Goal: Task Accomplishment & Management: Manage account settings

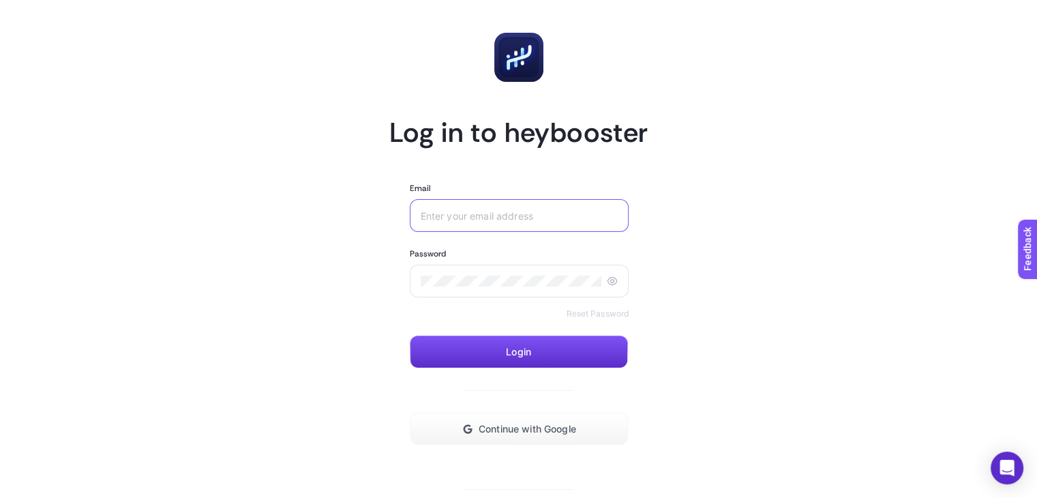
click at [521, 213] on input "Email" at bounding box center [520, 215] width 198 height 11
paste input "[EMAIL_ADDRESS][DOMAIN_NAME]"
type input "[EMAIL_ADDRESS][DOMAIN_NAME]"
click at [456, 271] on div at bounding box center [520, 281] width 220 height 33
click at [519, 350] on span "Login" at bounding box center [518, 351] width 25 height 11
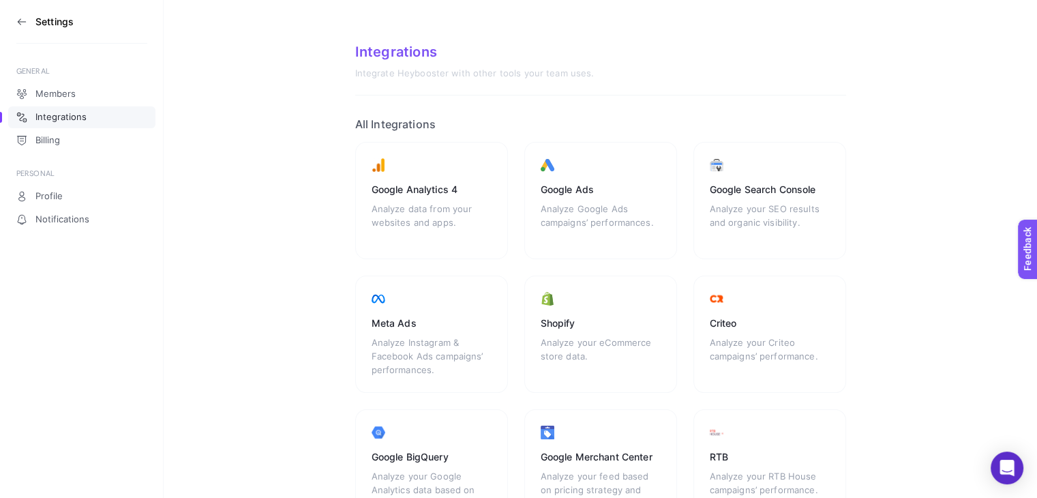
click at [241, 110] on section "Integrations Integrate Heybooster with other tools your team uses. All Integrat…" at bounding box center [601, 389] width 874 height 778
click at [22, 18] on icon at bounding box center [21, 21] width 11 height 11
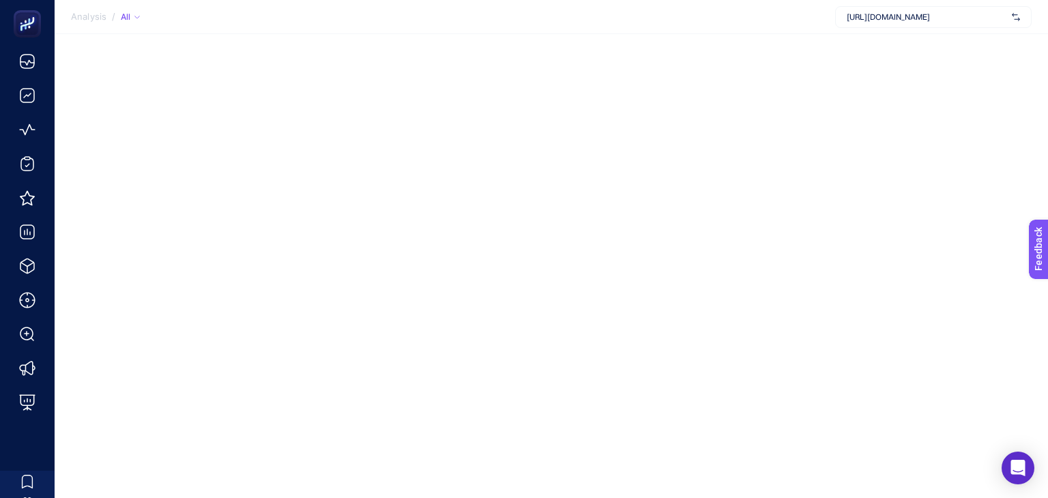
click at [921, 0] on section "Analysis / All https://www.lovelf.com.tr/" at bounding box center [551, 17] width 993 height 34
click at [915, 9] on div "https://www.lovelf.com.tr/" at bounding box center [923, 17] width 196 height 22
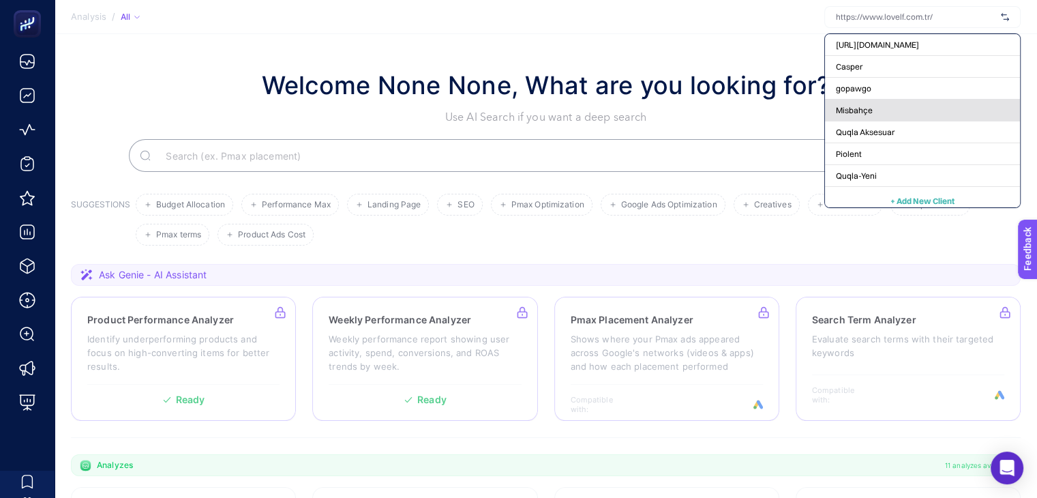
click at [892, 106] on div "Misbahçe" at bounding box center [922, 111] width 195 height 22
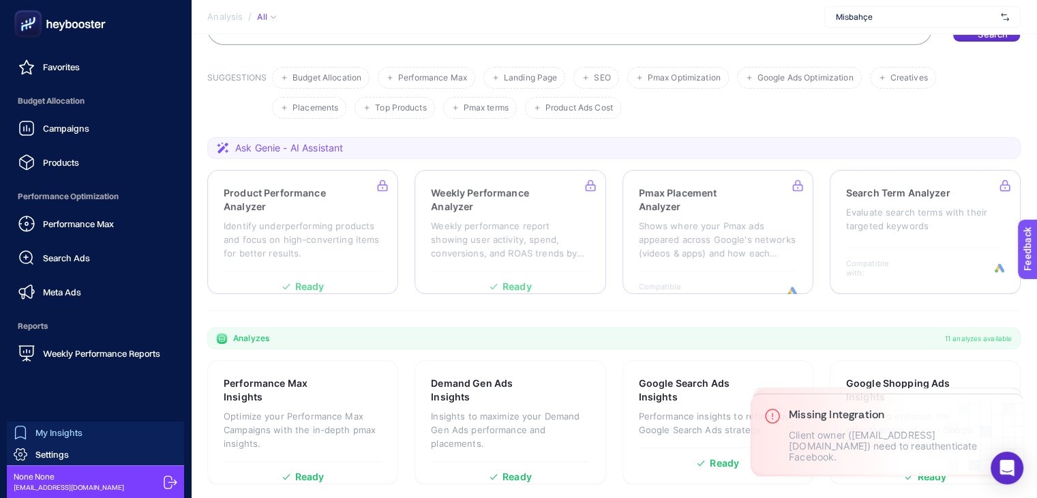
scroll to position [205, 0]
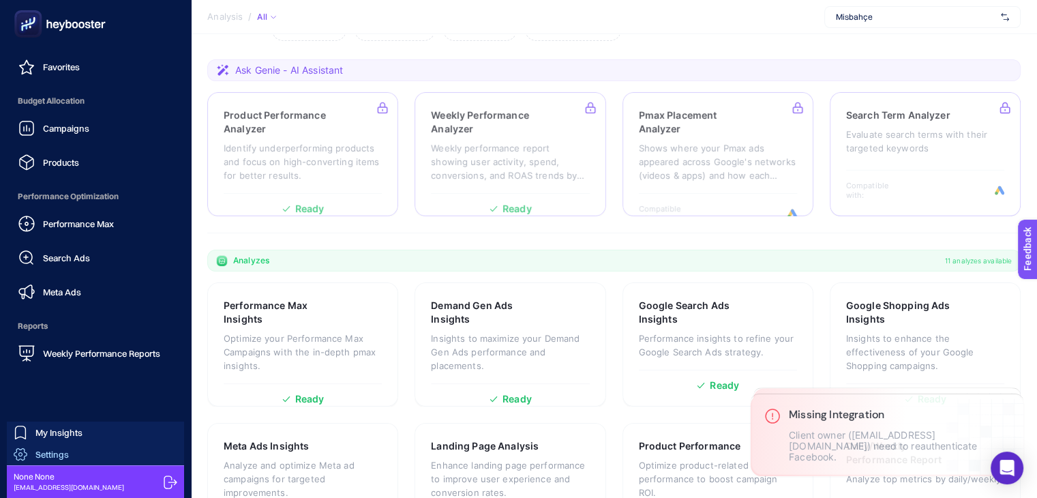
click at [60, 456] on span "Settings" at bounding box center [51, 454] width 33 height 11
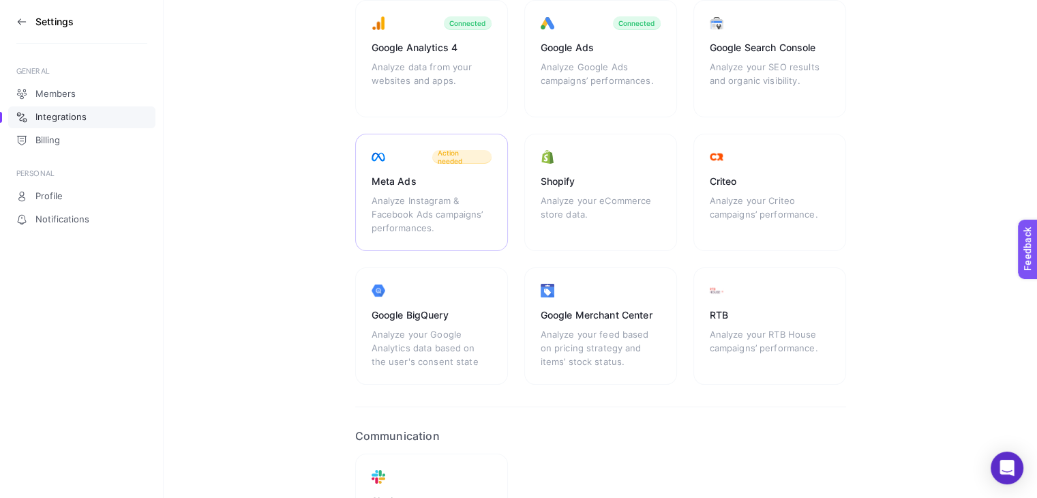
scroll to position [68, 0]
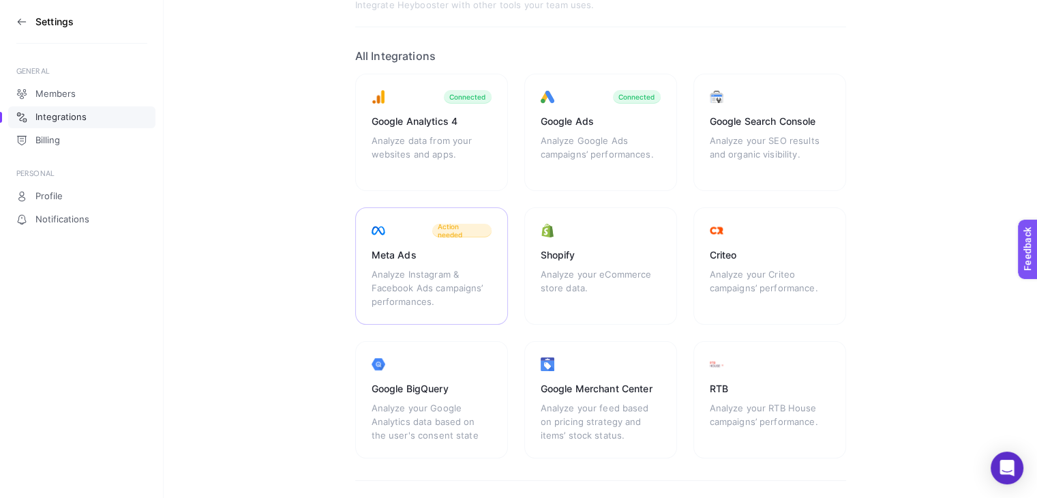
click at [436, 268] on div "Analyze Instagram & Facebook Ads campaigns’ performances." at bounding box center [432, 287] width 120 height 41
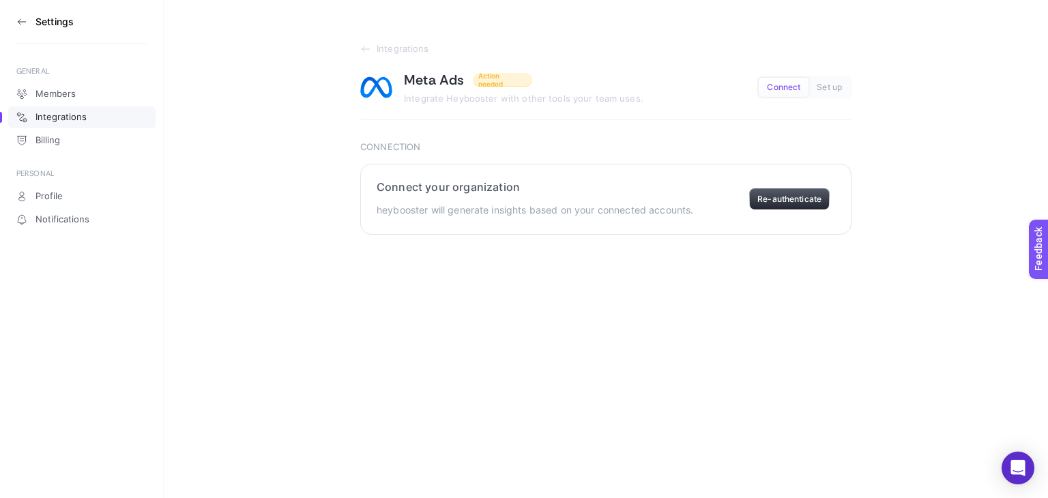
click at [775, 191] on button "Re-authenticate" at bounding box center [789, 199] width 80 height 22
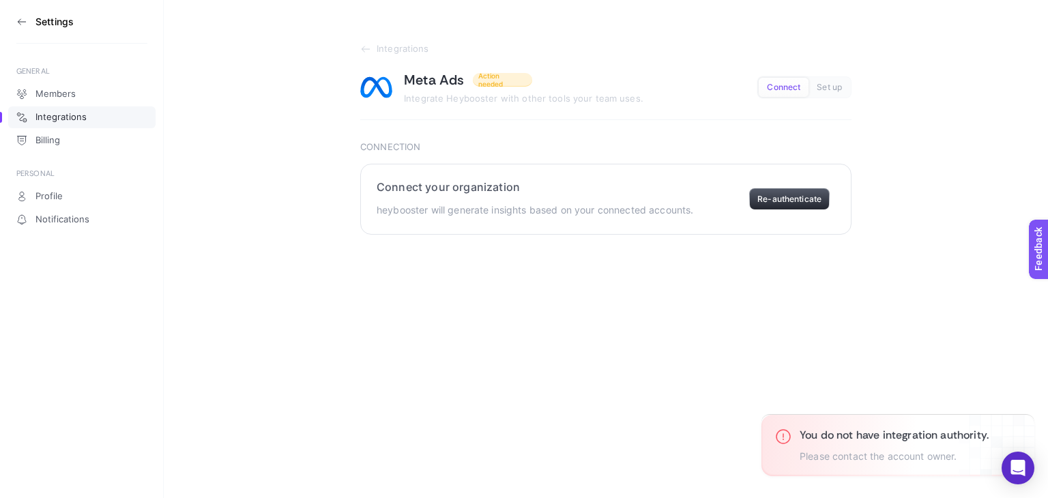
click at [784, 194] on button "Re-authenticate" at bounding box center [789, 199] width 80 height 22
click at [364, 53] on icon at bounding box center [365, 49] width 11 height 11
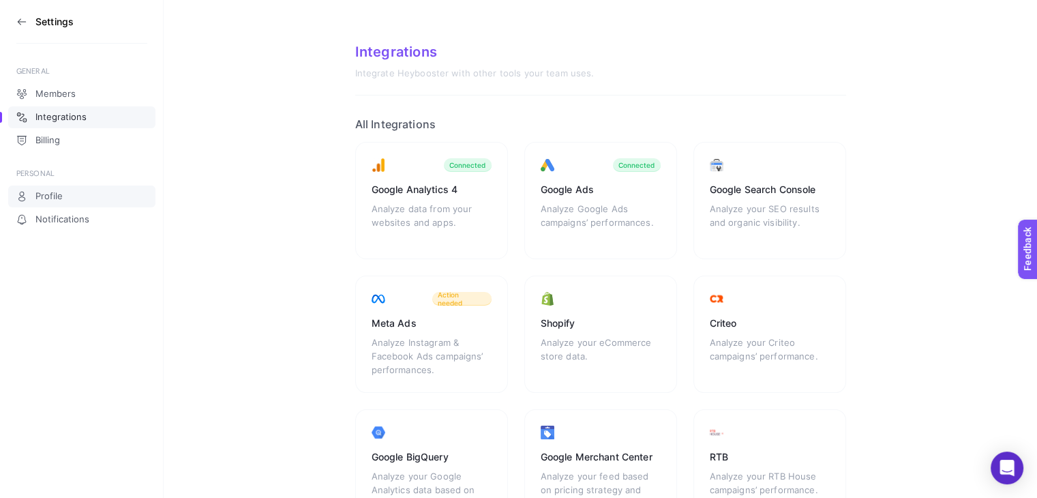
click at [51, 188] on link "Profile" at bounding box center [81, 197] width 147 height 22
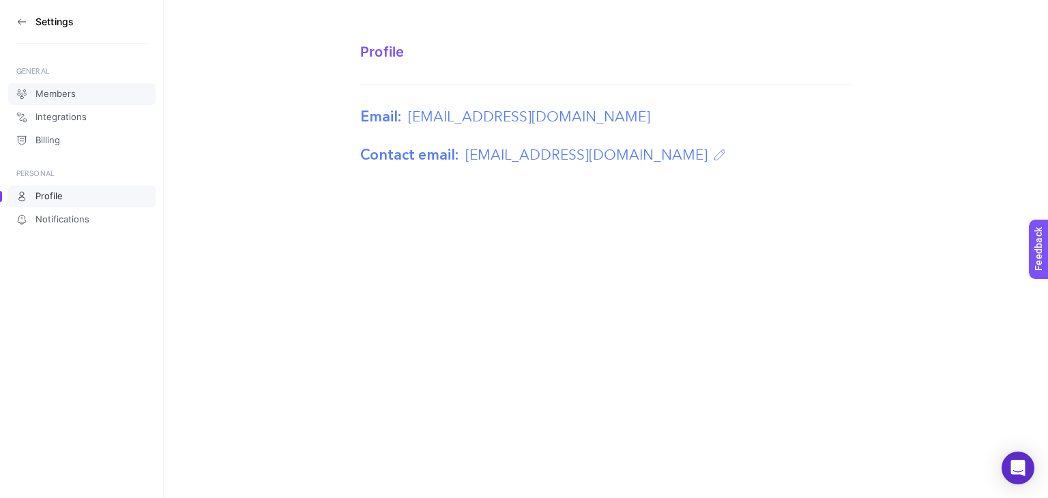
click at [68, 102] on link "Members" at bounding box center [81, 94] width 147 height 22
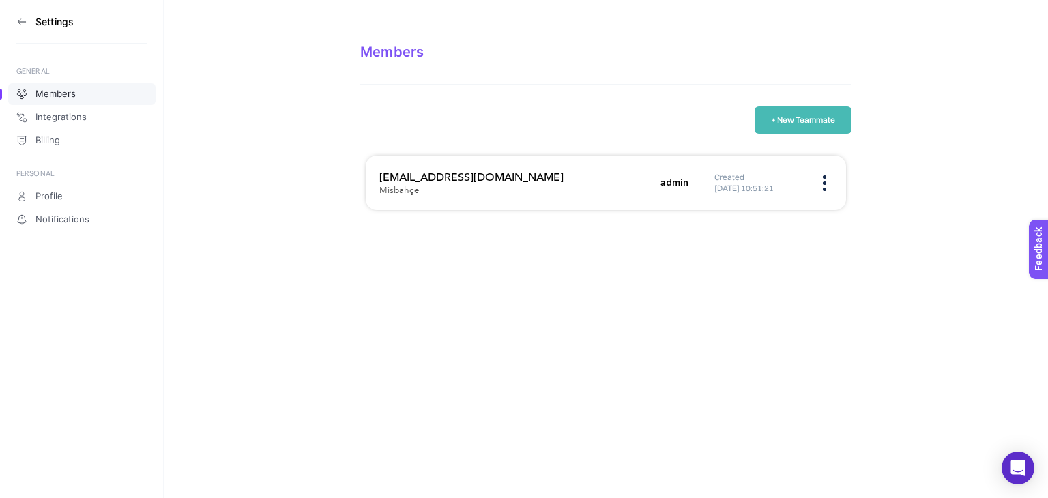
click at [611, 121] on div "+ New Teammate" at bounding box center [605, 119] width 491 height 27
click at [843, 123] on button "+ New Teammate" at bounding box center [802, 119] width 97 height 27
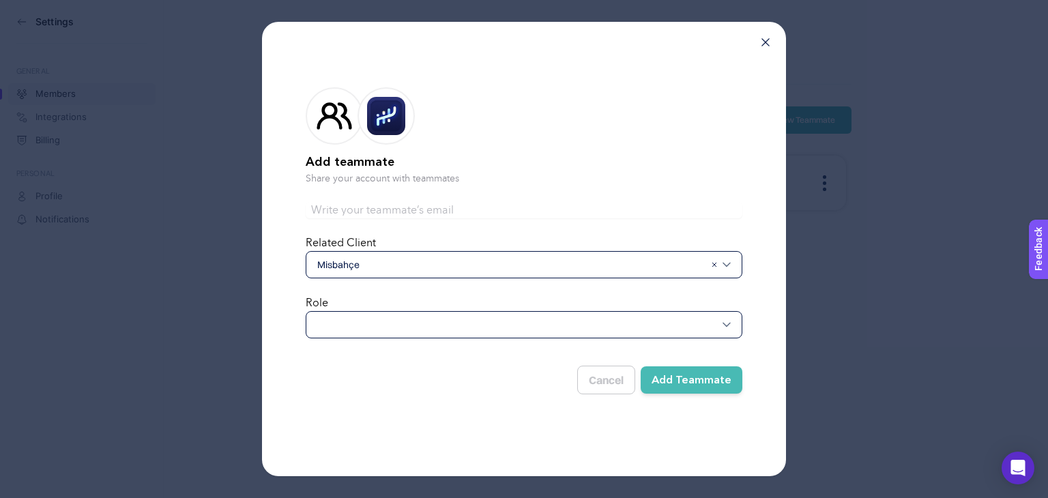
click at [393, 314] on div at bounding box center [524, 324] width 437 height 27
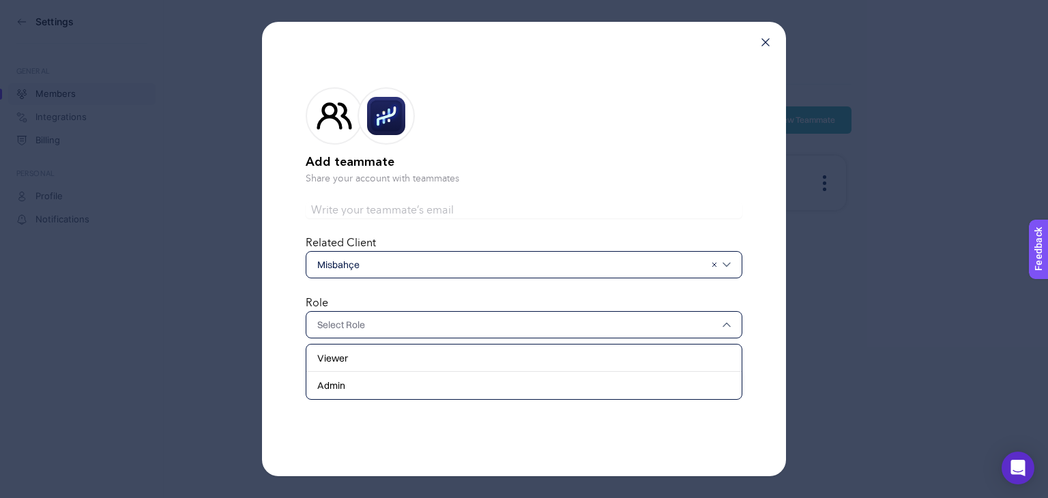
drag, startPoint x: 355, startPoint y: 379, endPoint x: 357, endPoint y: 336, distance: 42.3
click at [355, 379] on div "Admin" at bounding box center [523, 385] width 435 height 27
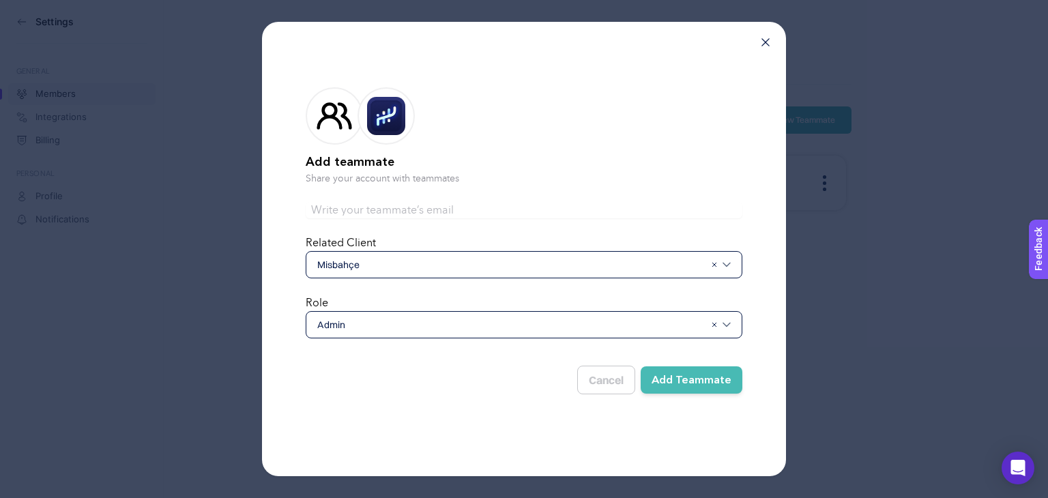
click at [412, 213] on input "text" at bounding box center [524, 210] width 437 height 16
paste input "[EMAIL_ADDRESS][DOMAIN_NAME]"
type input "[EMAIL_ADDRESS][DOMAIN_NAME]"
click at [706, 374] on button "Add Teammate" at bounding box center [691, 379] width 102 height 27
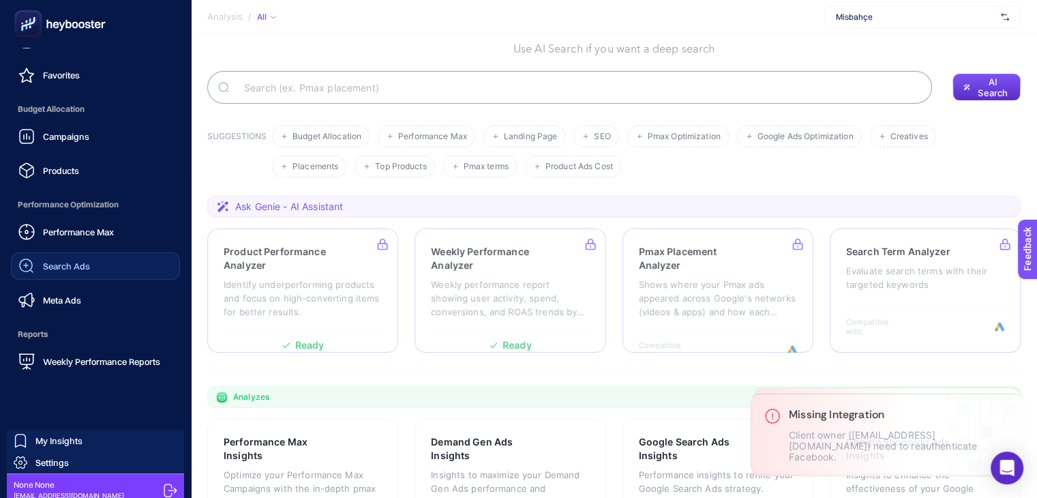
scroll to position [131, 0]
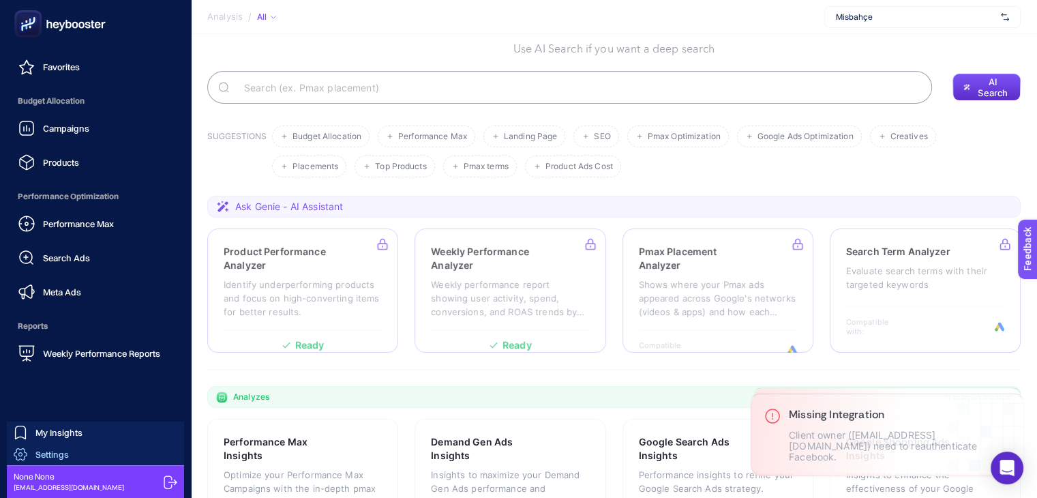
click at [62, 451] on span "Settings" at bounding box center [51, 454] width 33 height 11
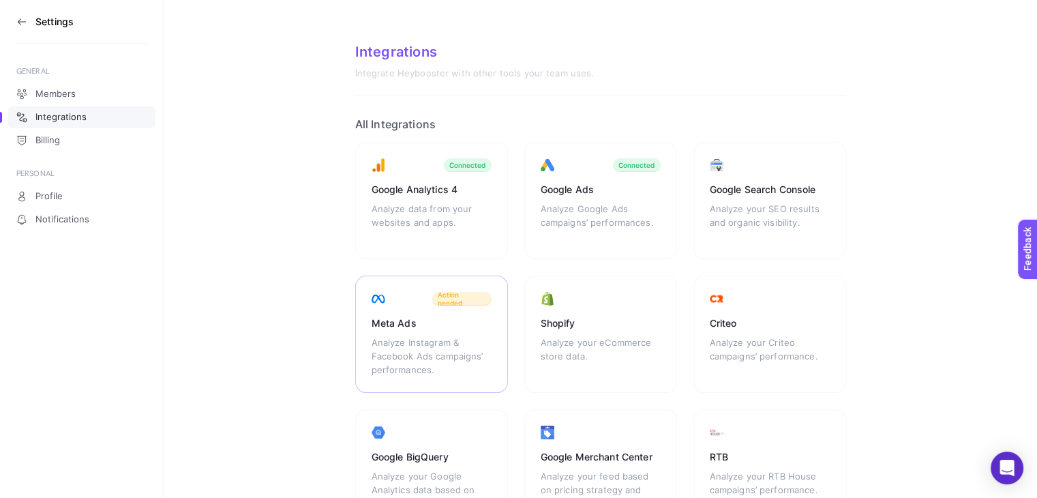
click at [398, 315] on div "Meta Ads Analyze Instagram & Facebook Ads campaigns’ performances. Action needed" at bounding box center [431, 334] width 153 height 117
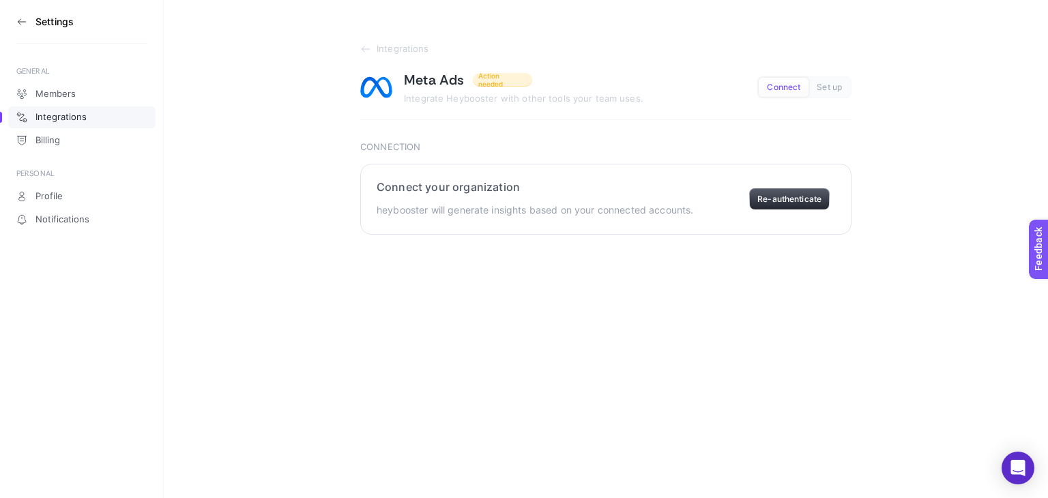
click at [794, 197] on button "Re-authenticate" at bounding box center [789, 199] width 80 height 22
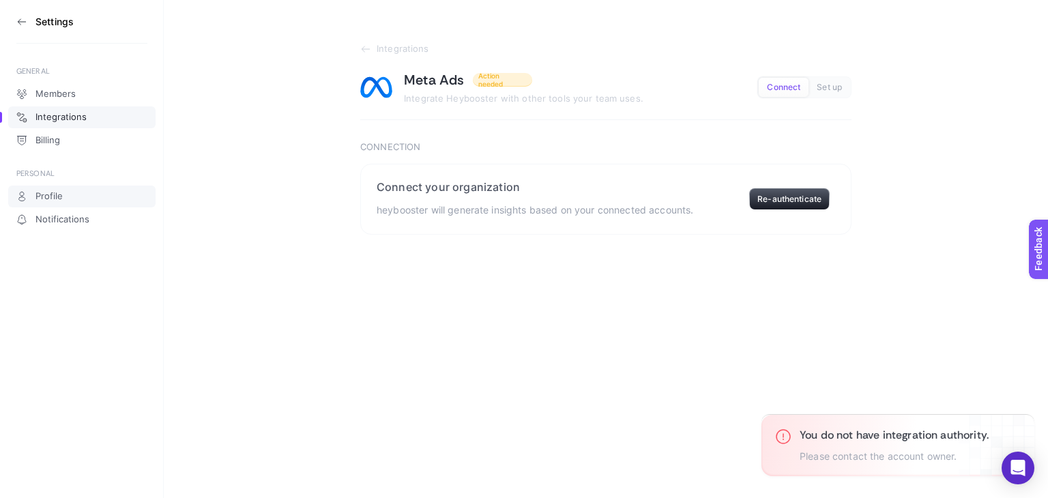
click at [72, 194] on link "Profile" at bounding box center [81, 197] width 147 height 22
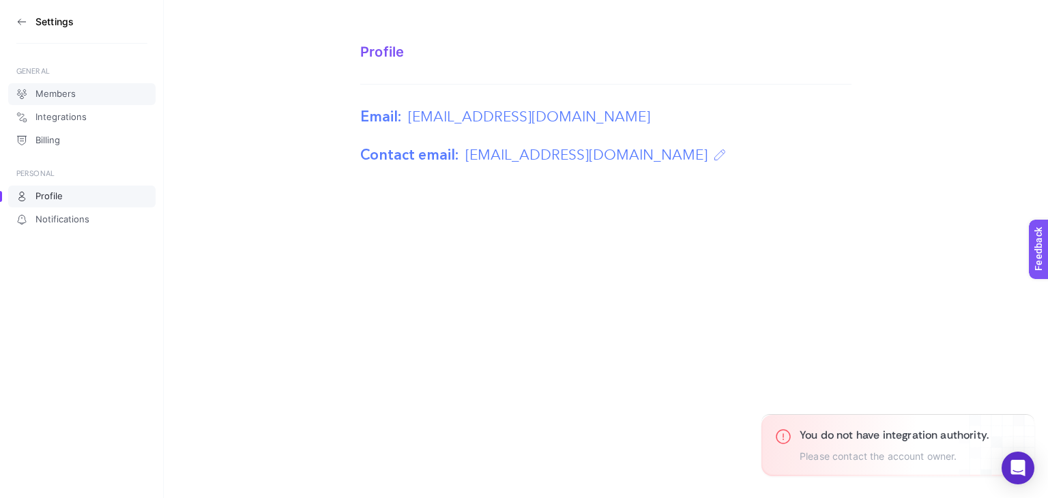
click at [79, 90] on link "Members" at bounding box center [81, 94] width 147 height 22
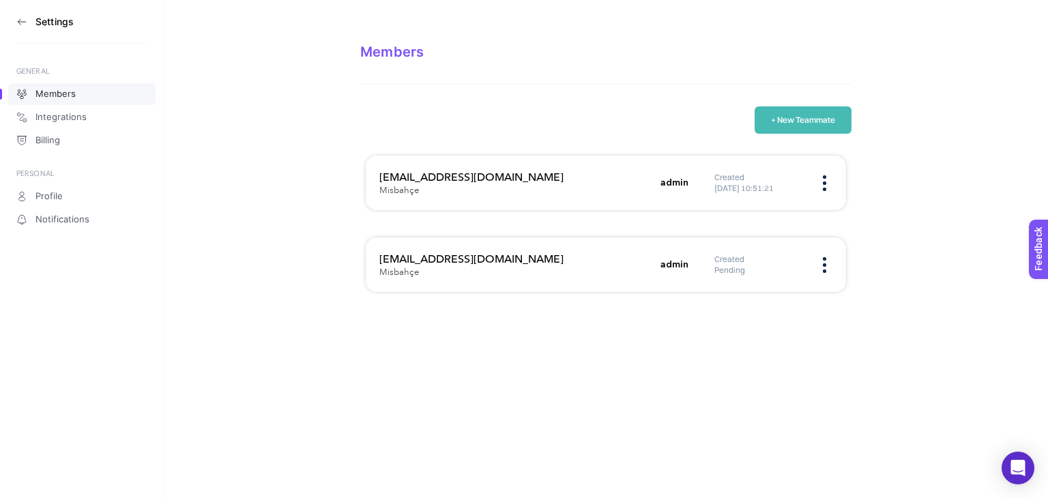
click at [21, 27] on icon at bounding box center [21, 21] width 11 height 11
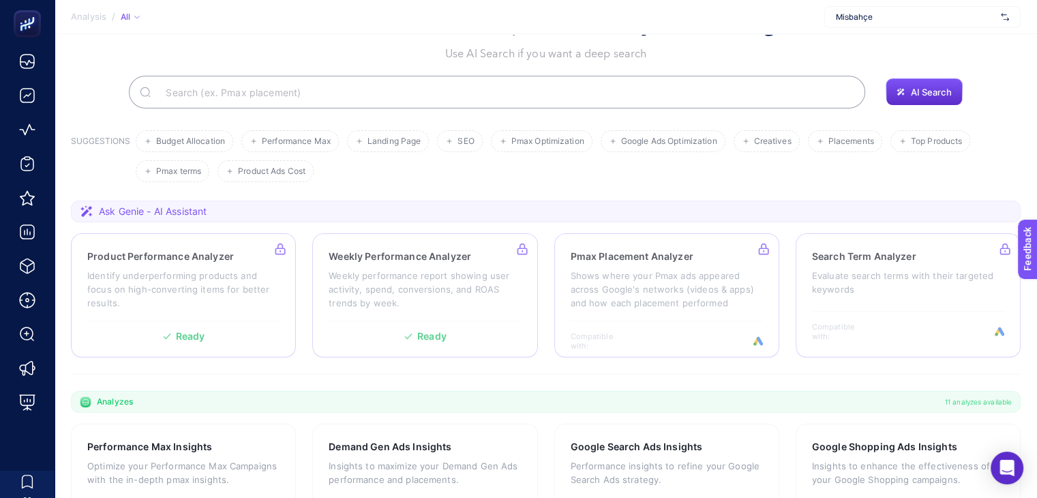
scroll to position [68, 0]
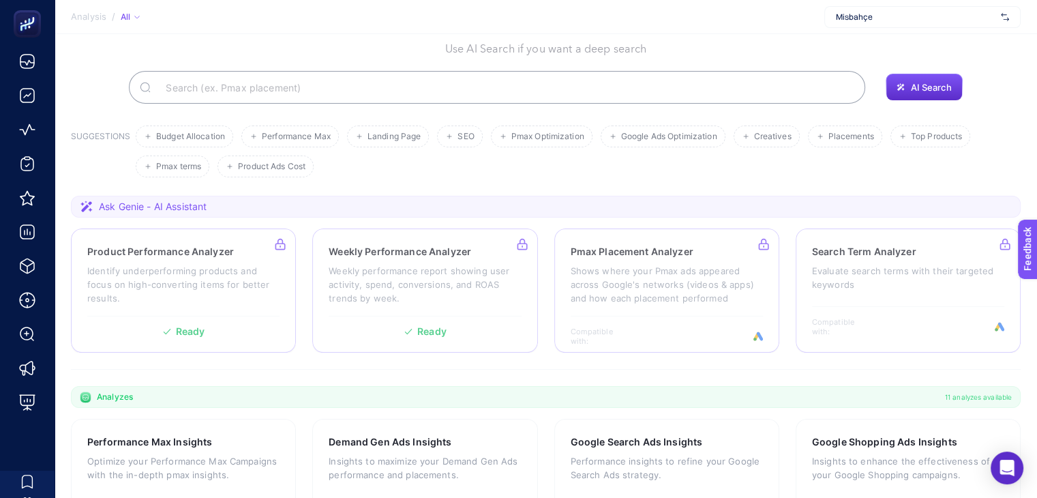
click at [874, 12] on span "Misbahçe" at bounding box center [916, 17] width 160 height 11
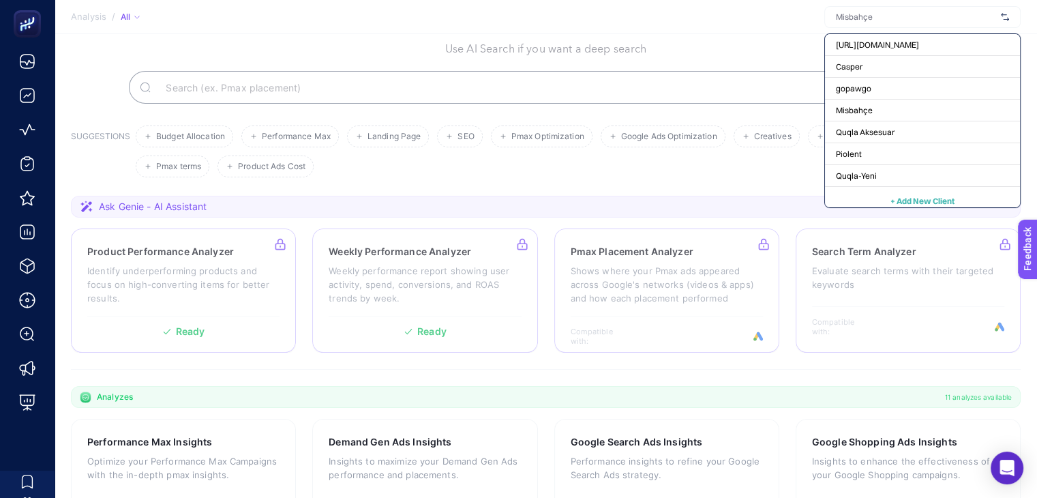
click at [720, 19] on section "Analysis / All https://www.lovelf.com.tr/ Casper gopawgo Misbahçe Quqla Aksesua…" at bounding box center [546, 17] width 983 height 34
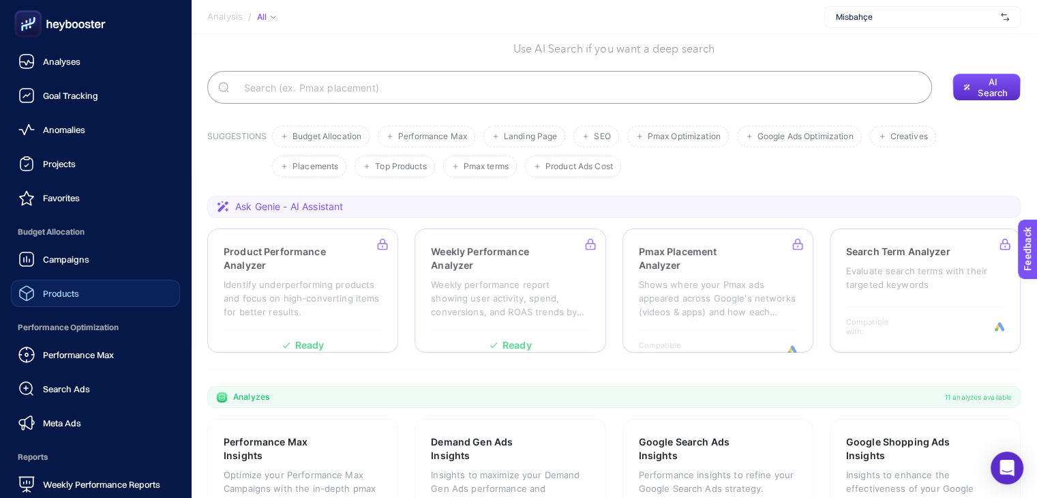
scroll to position [131, 0]
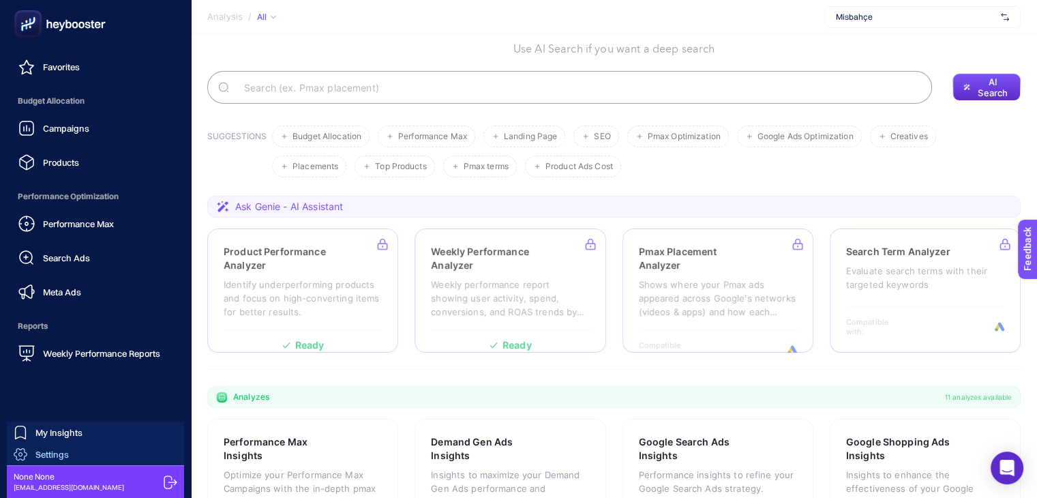
click at [65, 449] on span "Settings" at bounding box center [51, 454] width 33 height 11
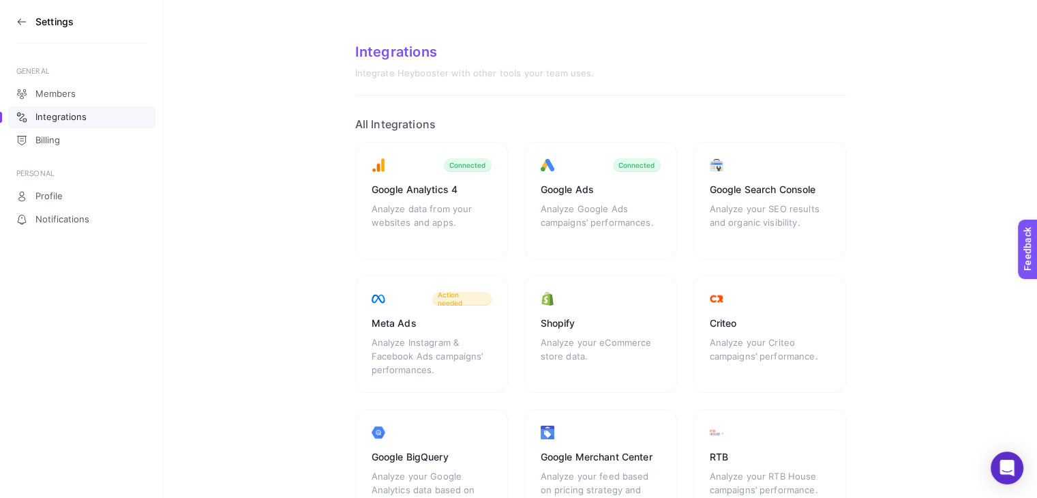
click at [28, 21] on section "Settings" at bounding box center [81, 22] width 131 height 44
click at [27, 21] on section "Settings" at bounding box center [81, 22] width 131 height 44
click at [23, 20] on icon at bounding box center [21, 21] width 11 height 11
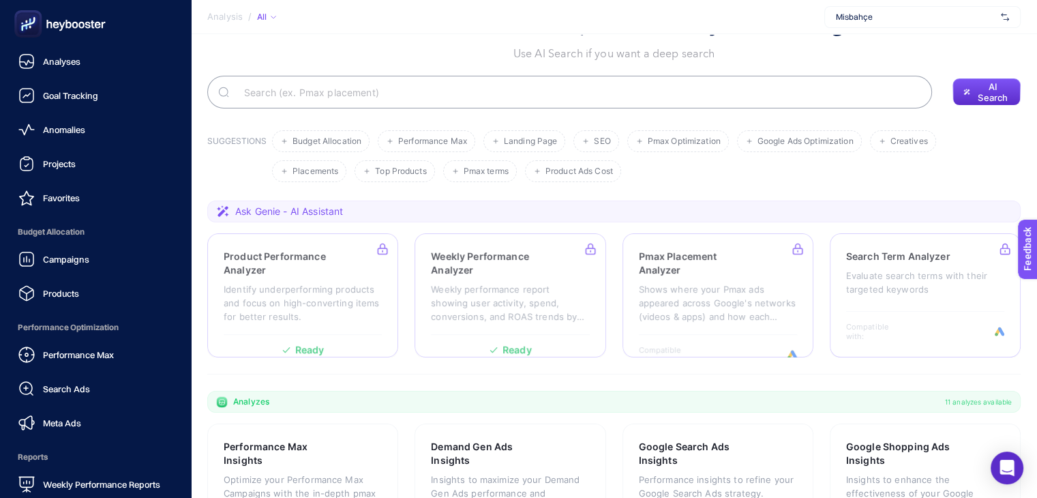
scroll to position [68, 0]
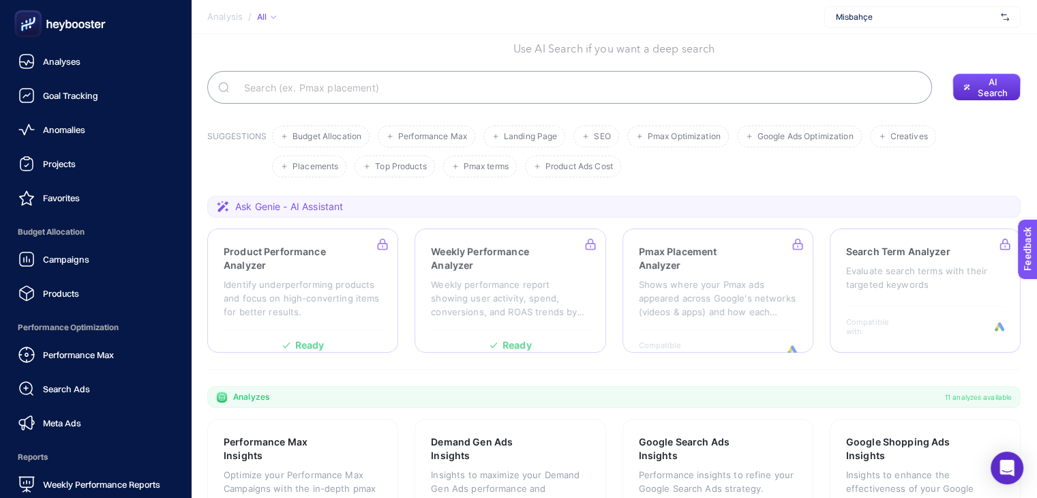
click at [44, 29] on icon at bounding box center [60, 23] width 98 height 27
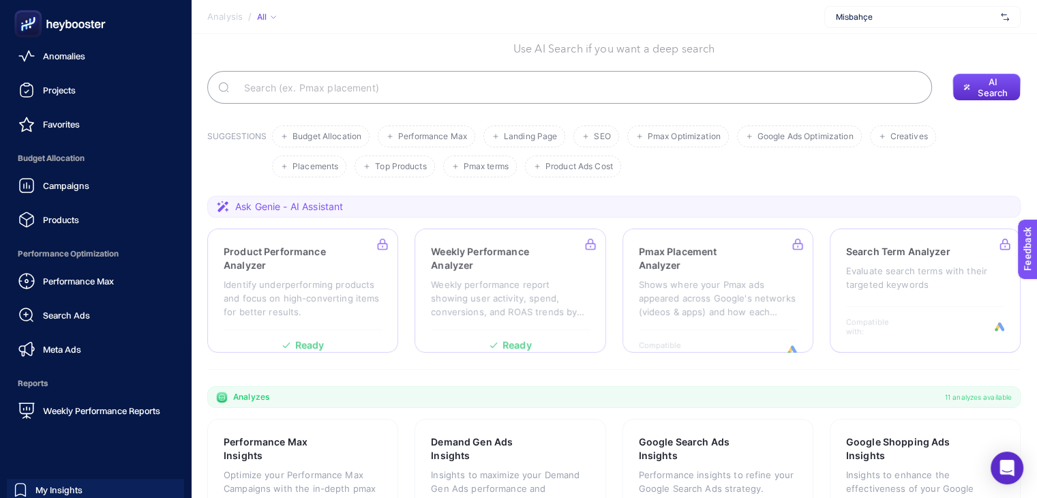
scroll to position [131, 0]
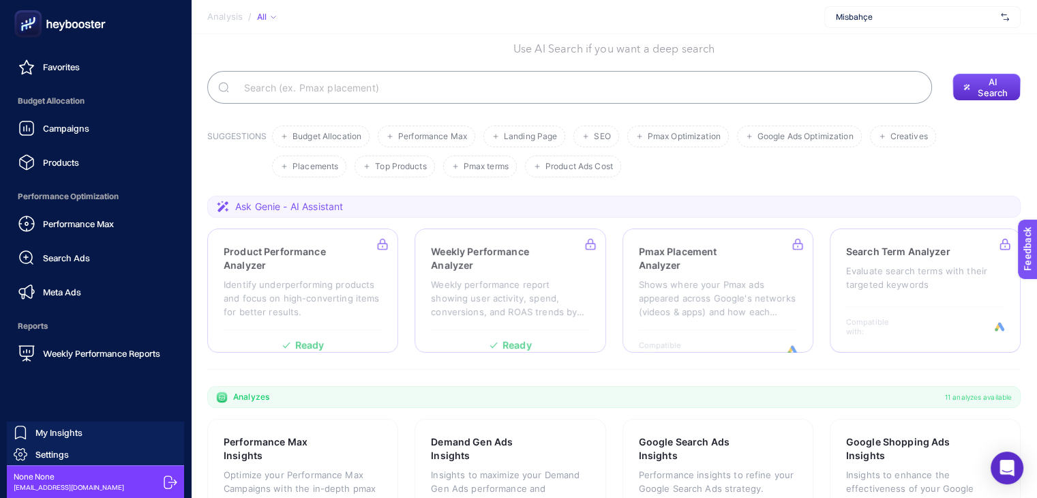
click at [172, 480] on icon at bounding box center [171, 482] width 14 height 14
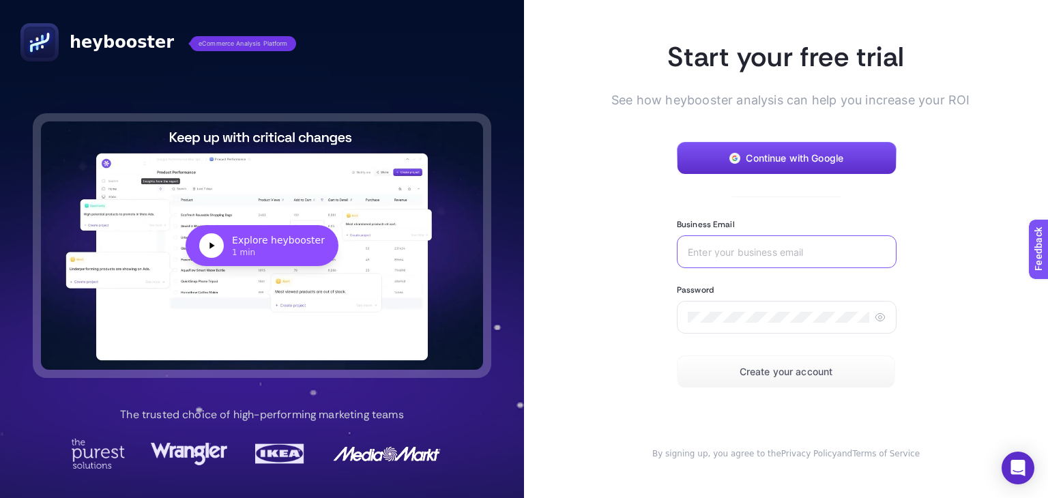
type input "[EMAIL_ADDRESS][DOMAIN_NAME]"
click at [763, 254] on input "[EMAIL_ADDRESS][DOMAIN_NAME]" at bounding box center [786, 251] width 198 height 11
click at [624, 238] on article "Start your free trial See how heybooster analysis can help you increase your RO…" at bounding box center [786, 249] width 524 height 498
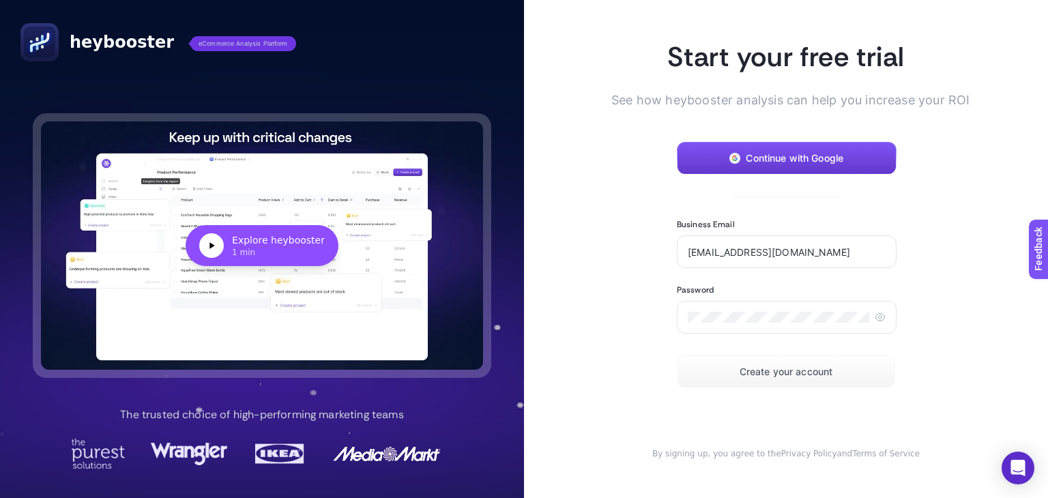
click at [804, 166] on button "Continue with Google" at bounding box center [787, 158] width 220 height 33
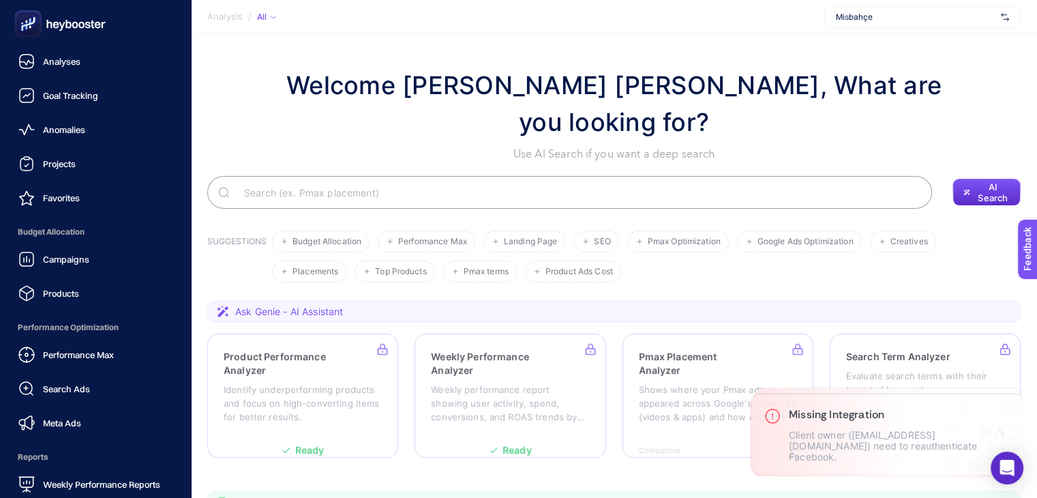
scroll to position [131, 0]
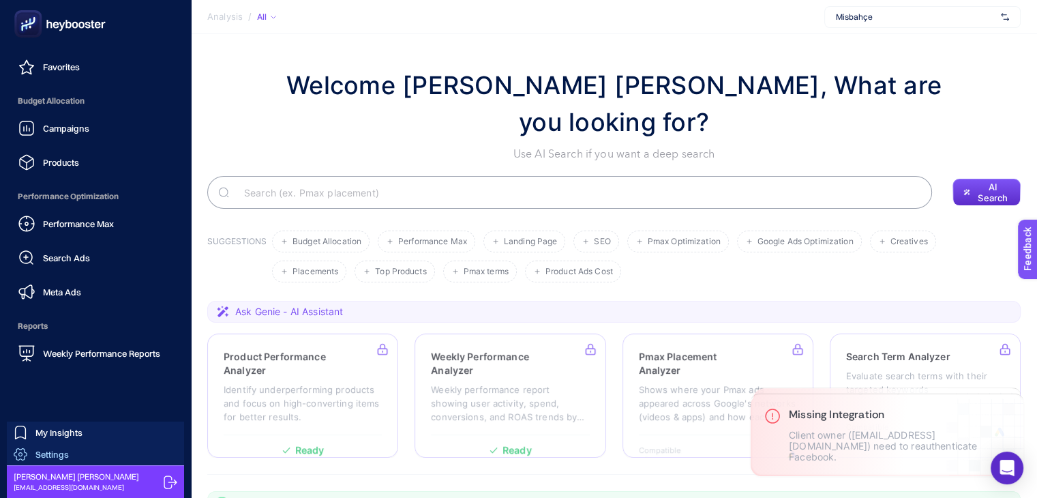
click at [74, 456] on link "Settings" at bounding box center [95, 454] width 177 height 22
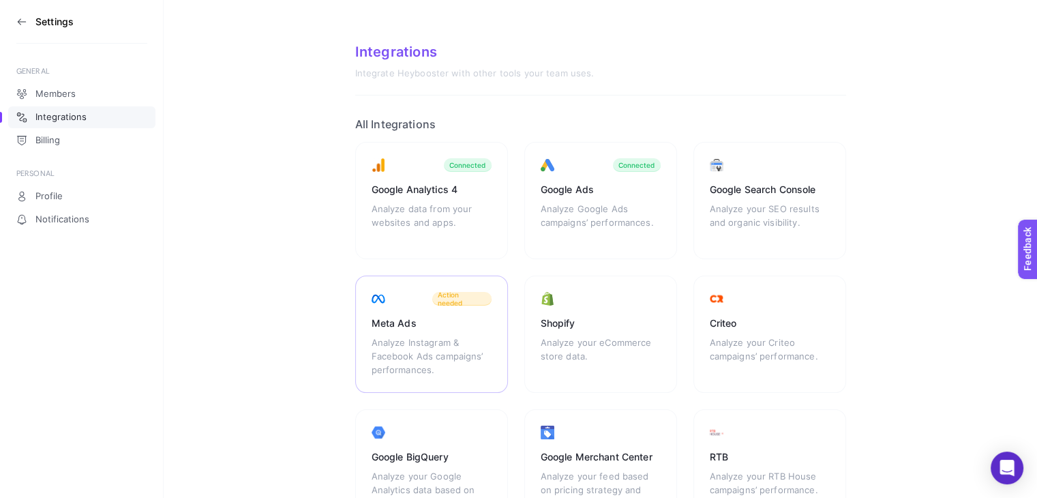
click at [444, 328] on div "Meta Ads" at bounding box center [432, 323] width 120 height 14
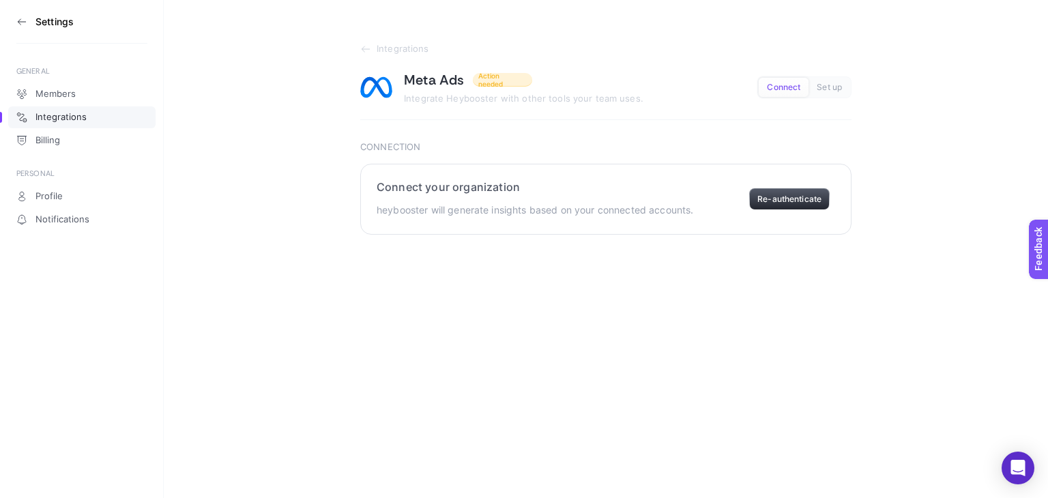
click at [778, 207] on button "Re-authenticate" at bounding box center [789, 199] width 80 height 22
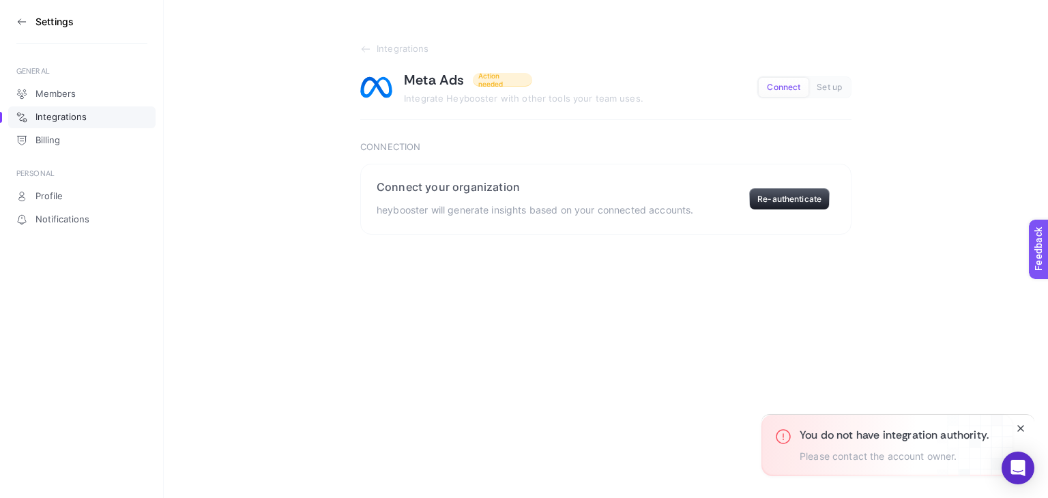
click at [868, 458] on p "Please contact the account owner." at bounding box center [893, 457] width 189 height 12
click at [665, 344] on div "Settings GENERAL Members Integrations Billing PERSONAL Profile Notifications In…" at bounding box center [524, 249] width 1048 height 498
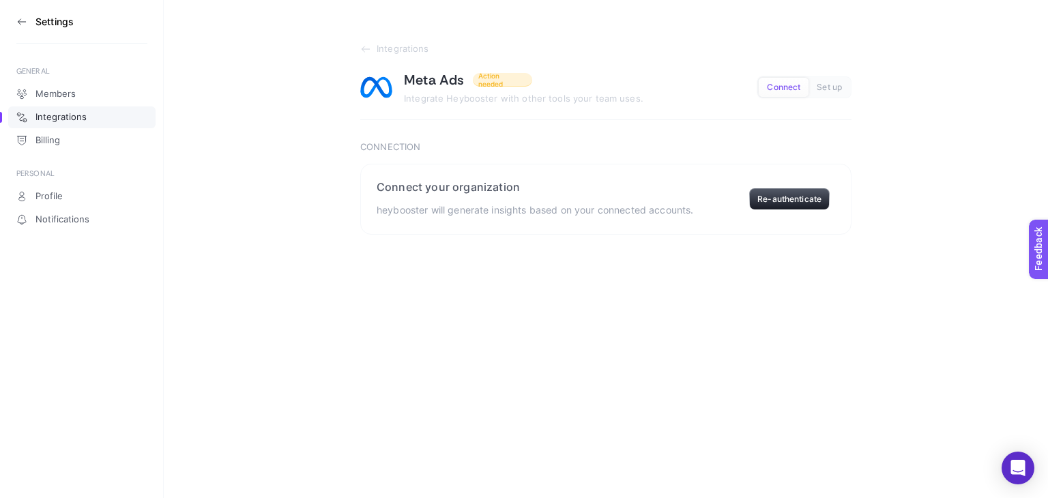
click at [846, 87] on button "Set up" at bounding box center [829, 87] width 42 height 19
click at [796, 87] on span "Connect" at bounding box center [783, 88] width 33 height 10
click at [48, 196] on span "Profile" at bounding box center [48, 196] width 27 height 11
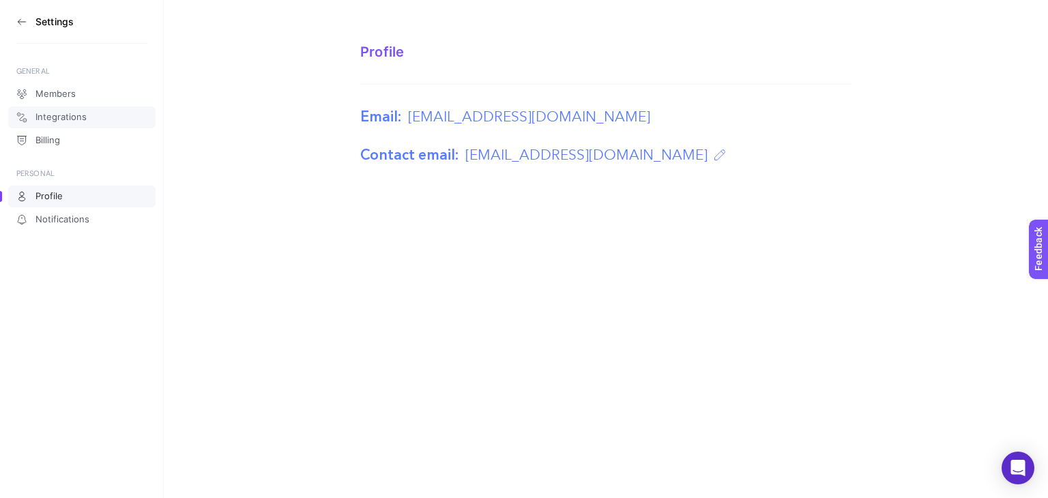
click at [59, 112] on span "Integrations" at bounding box center [60, 117] width 51 height 11
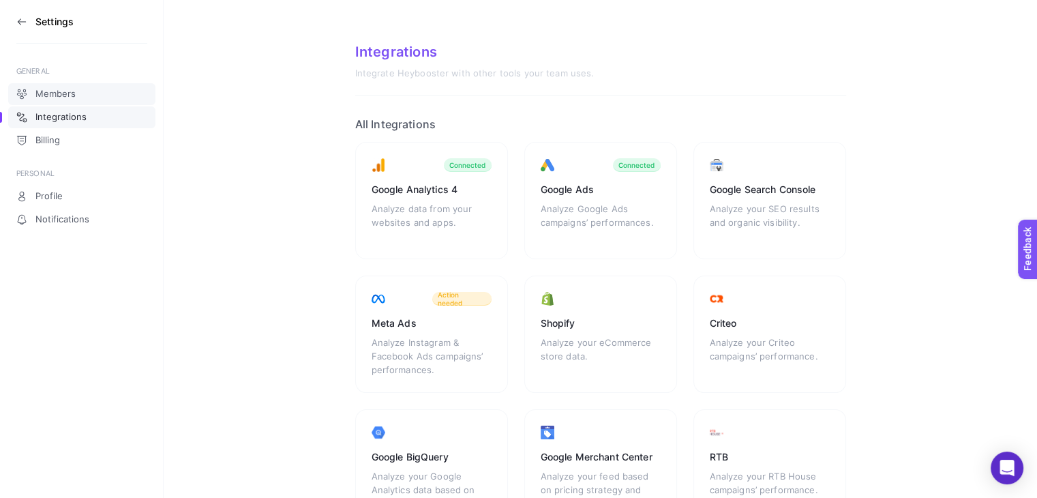
click at [44, 98] on span "Members" at bounding box center [55, 94] width 40 height 11
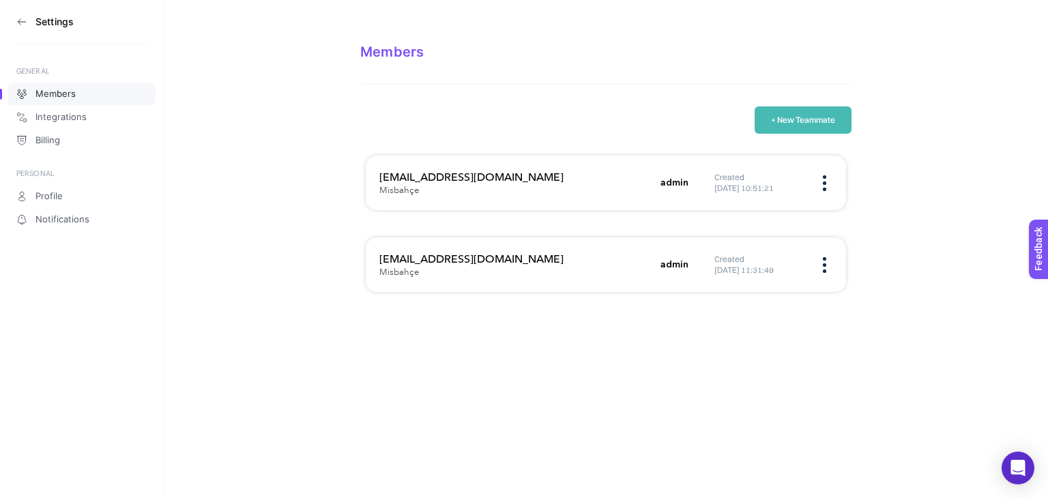
click at [12, 20] on aside "Settings GENERAL Members Integrations Billing PERSONAL Profile Notifications" at bounding box center [82, 249] width 164 height 498
click at [19, 20] on icon at bounding box center [21, 21] width 11 height 11
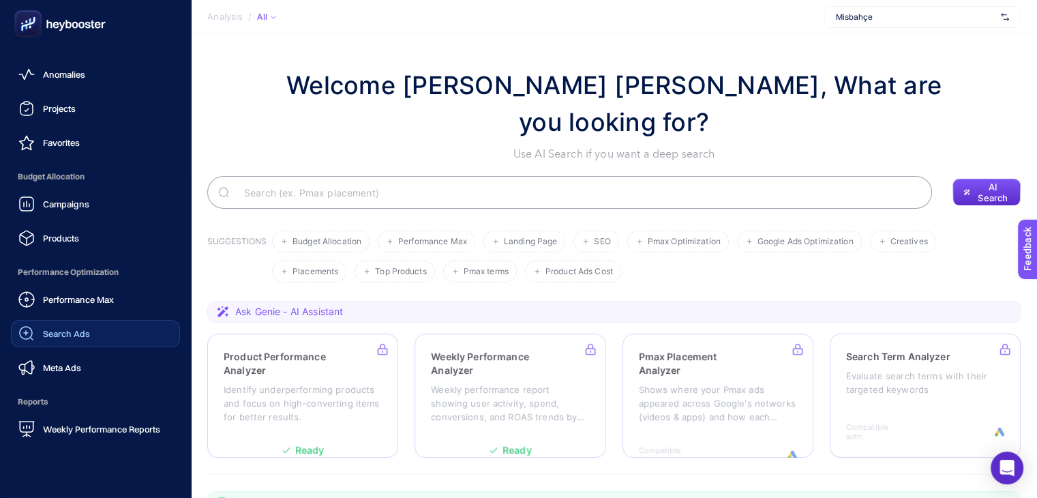
scroll to position [131, 0]
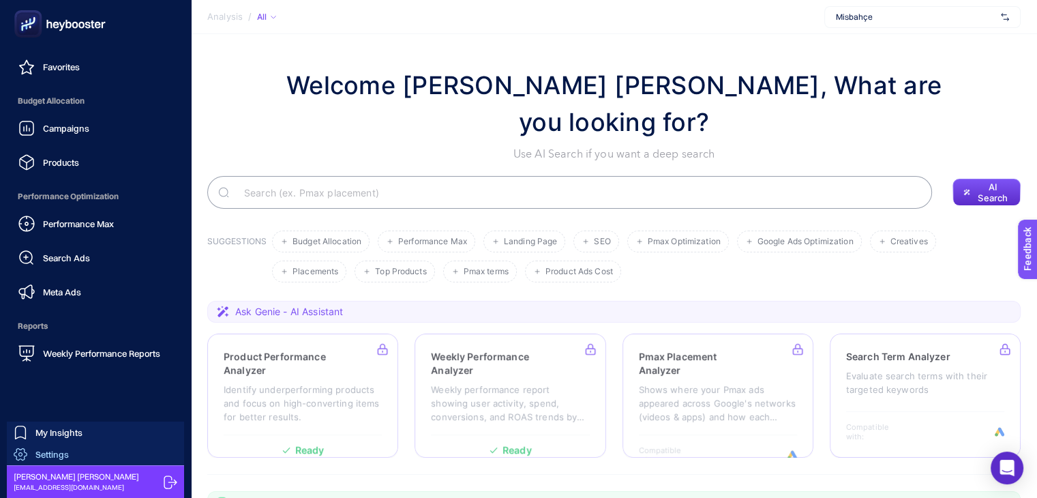
click at [61, 452] on span "Settings" at bounding box center [51, 454] width 33 height 11
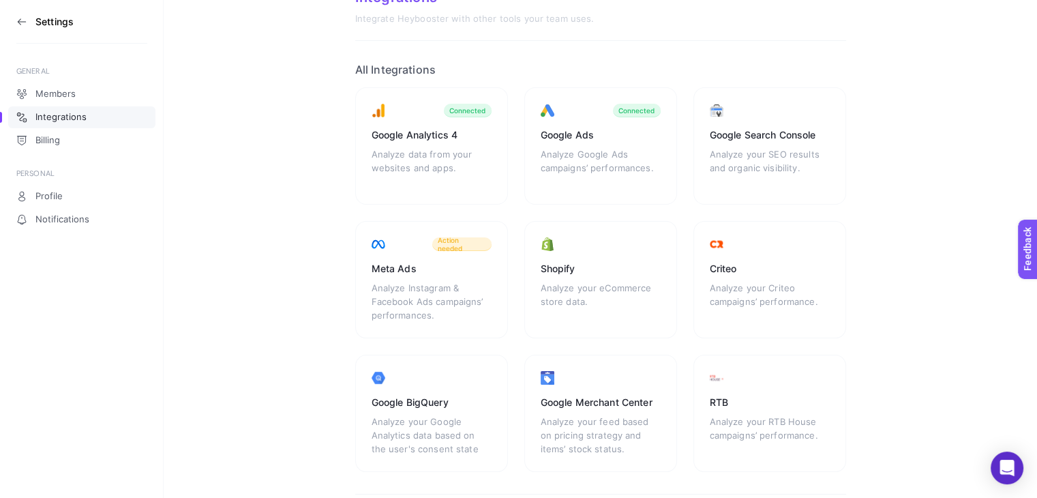
scroll to position [136, 0]
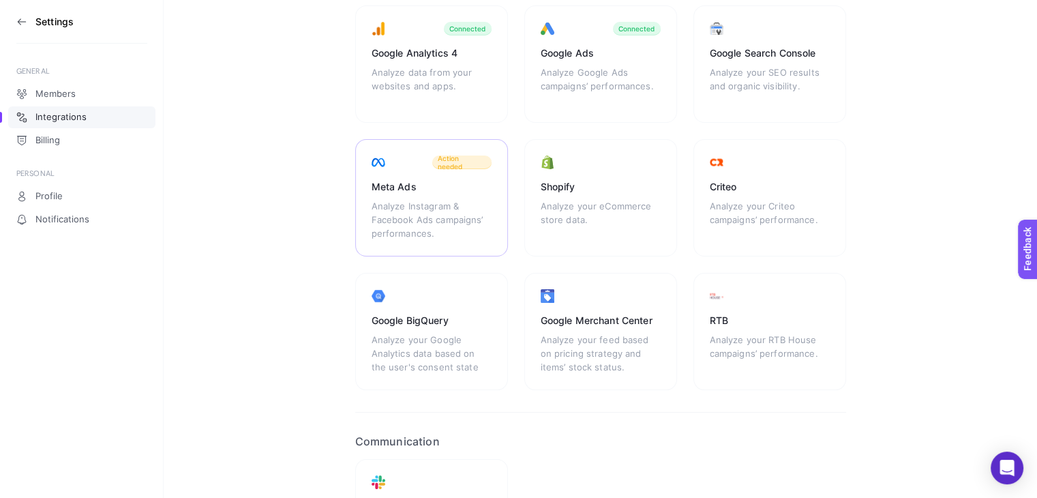
click at [469, 205] on div "Analyze Instagram & Facebook Ads campaigns’ performances." at bounding box center [432, 219] width 120 height 41
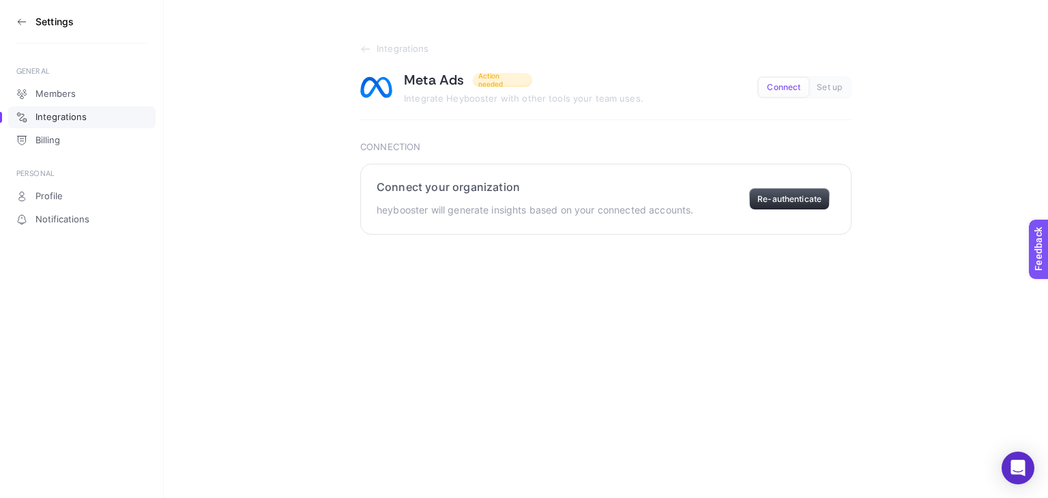
click at [790, 197] on button "Re-authenticate" at bounding box center [789, 199] width 80 height 22
click at [65, 138] on link "Billing" at bounding box center [81, 141] width 147 height 22
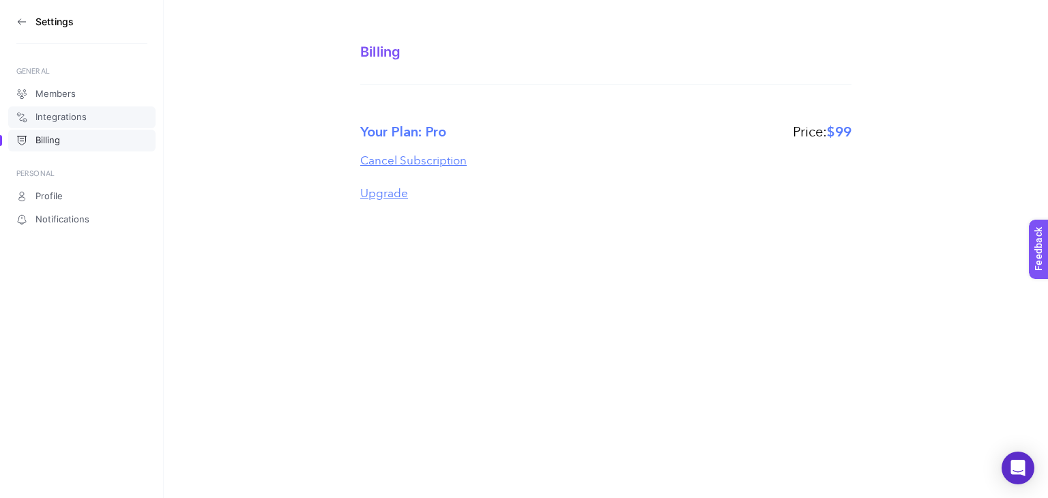
click at [74, 117] on span "Integrations" at bounding box center [60, 117] width 51 height 11
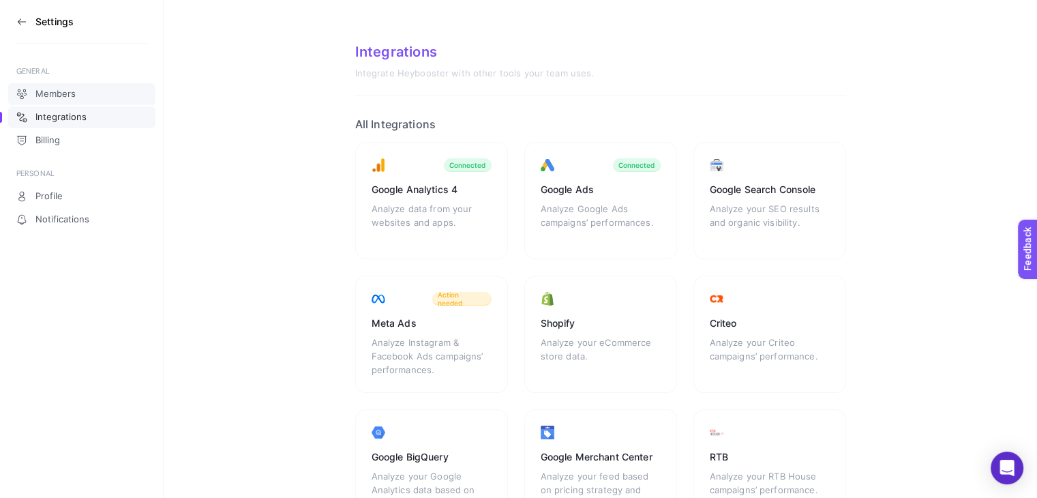
click at [70, 101] on link "Members" at bounding box center [81, 94] width 147 height 22
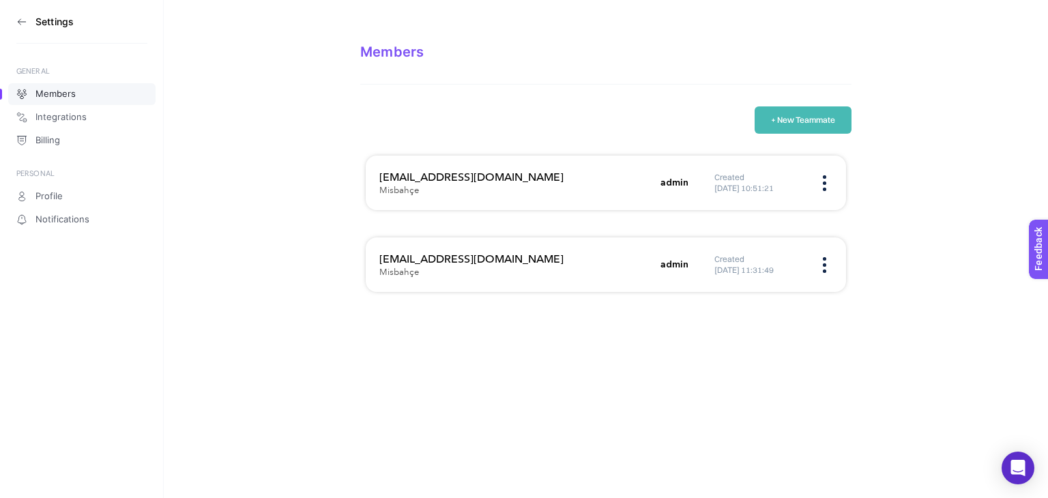
click at [18, 22] on icon at bounding box center [19, 20] width 3 height 5
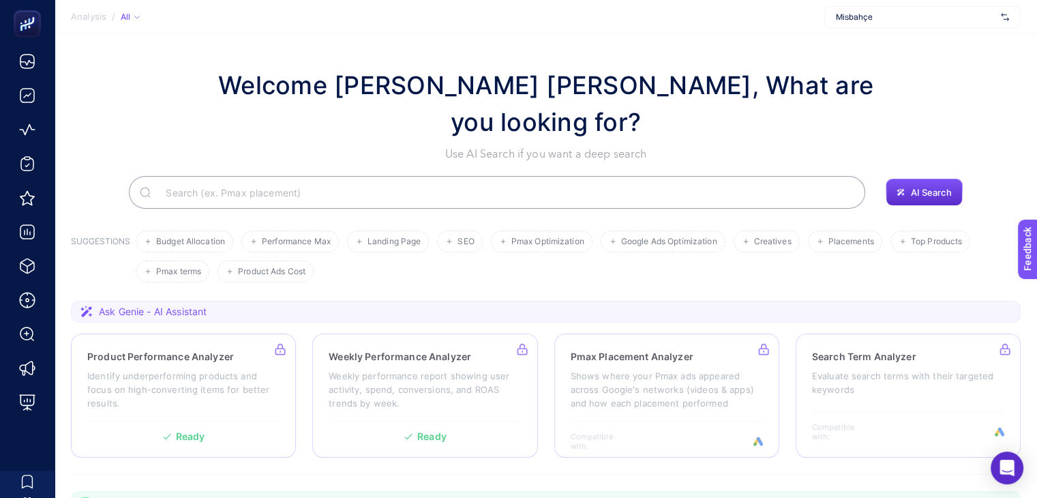
click at [914, 20] on span "Misbahçe" at bounding box center [916, 17] width 160 height 11
click at [919, 72] on span "+ Add New Client" at bounding box center [923, 70] width 64 height 10
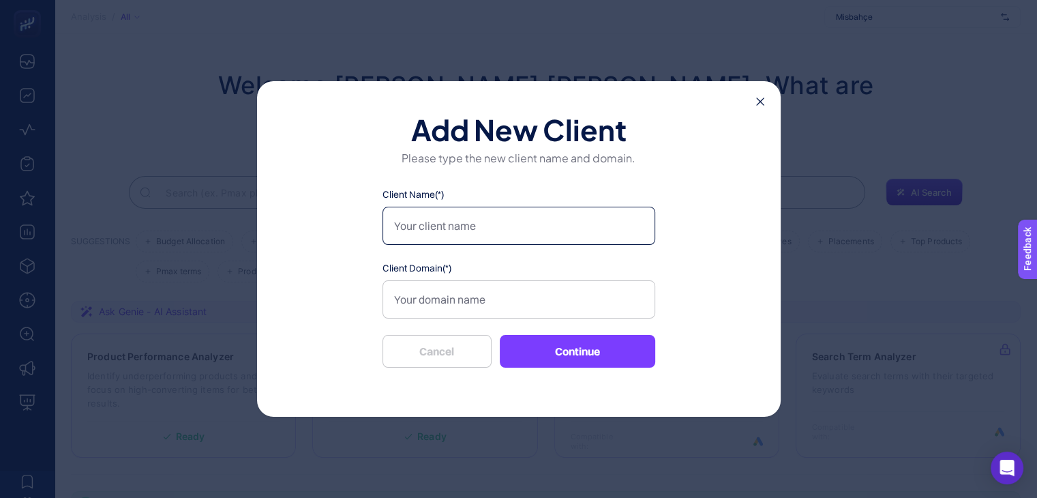
click at [442, 236] on input "Client Name(*)" at bounding box center [519, 226] width 273 height 38
type input "Misbahçe_meta"
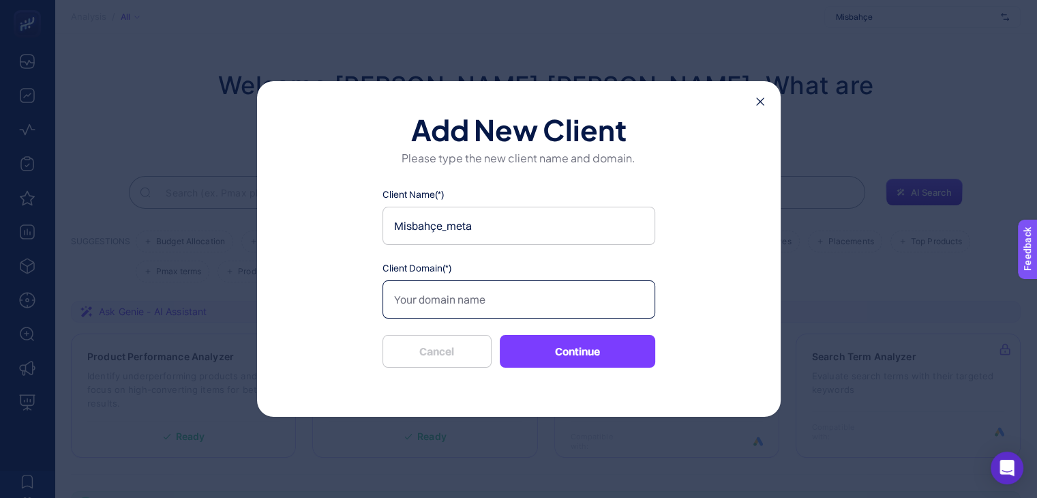
click at [454, 302] on input "Client Domain(*)" at bounding box center [519, 299] width 273 height 38
paste input "[URL][DOMAIN_NAME]"
type input "[URL][DOMAIN_NAME]"
click at [584, 353] on button "Continue" at bounding box center [578, 351] width 156 height 33
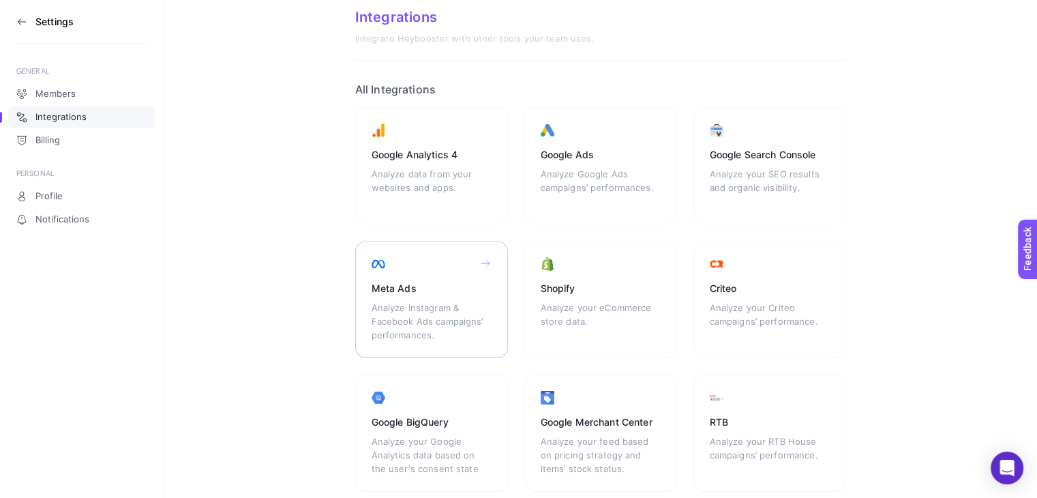
scroll to position [68, 0]
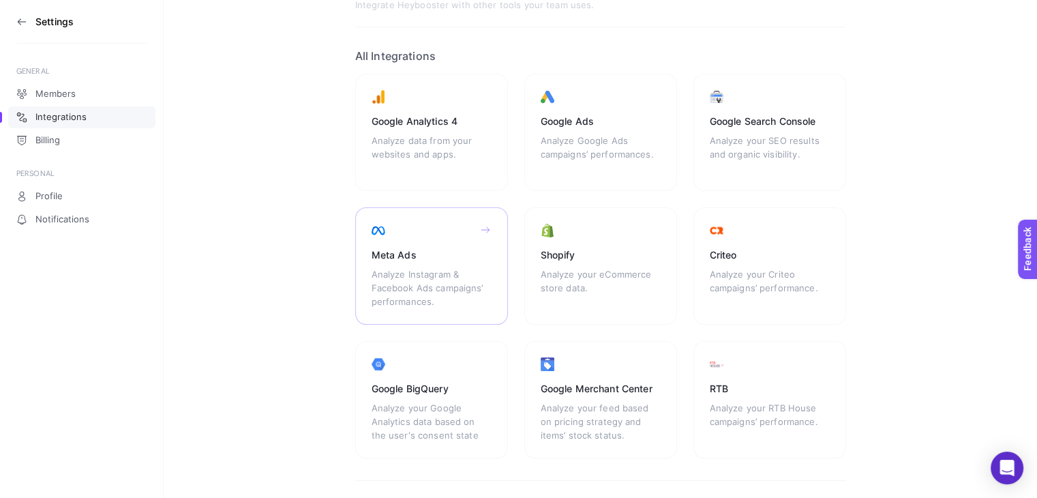
click at [443, 271] on div "Analyze Instagram & Facebook Ads campaigns’ performances." at bounding box center [432, 287] width 120 height 41
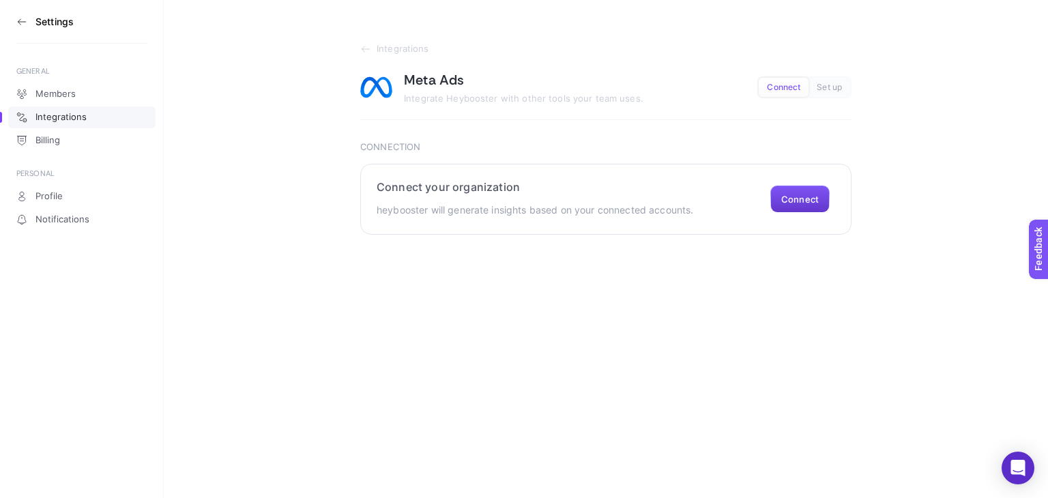
click at [805, 199] on button "Connect" at bounding box center [799, 199] width 59 height 27
